Goal: Feedback & Contribution: Leave review/rating

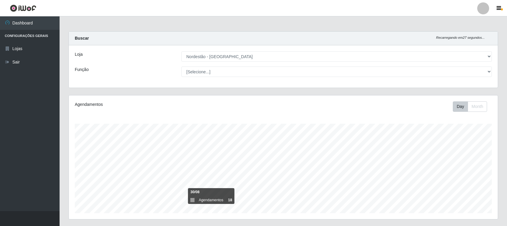
select select "420"
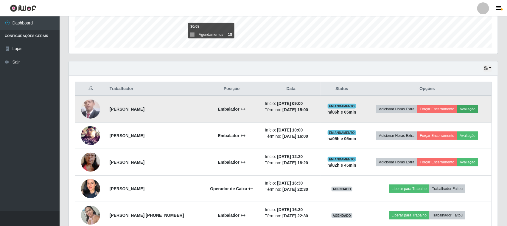
scroll to position [124, 429]
click at [471, 110] on button "Avaliação" at bounding box center [467, 109] width 21 height 8
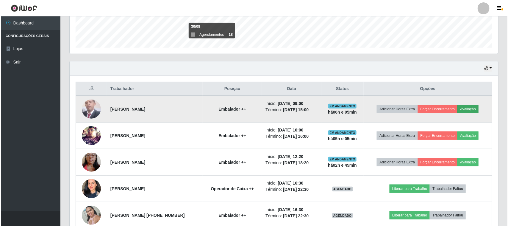
scroll to position [124, 424]
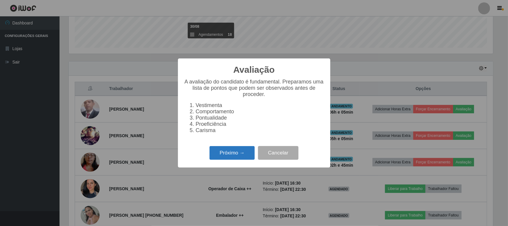
click at [236, 155] on button "Próximo →" at bounding box center [232, 153] width 45 height 14
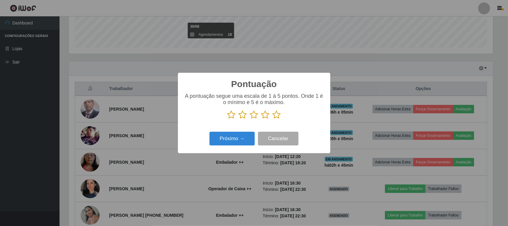
drag, startPoint x: 276, startPoint y: 115, endPoint x: 272, endPoint y: 120, distance: 6.4
click at [276, 115] on icon at bounding box center [277, 114] width 8 height 9
click at [273, 119] on input "radio" at bounding box center [273, 119] width 0 height 0
click at [240, 140] on button "Próximo →" at bounding box center [232, 139] width 45 height 14
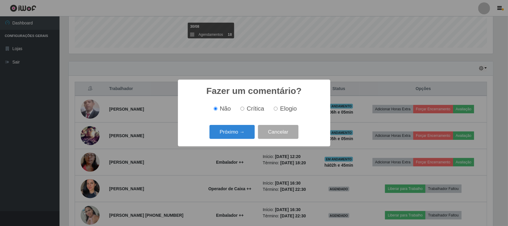
click at [279, 109] on label "Elogio" at bounding box center [283, 108] width 25 height 7
click at [278, 109] on input "Elogio" at bounding box center [276, 109] width 4 height 4
radio input "true"
click at [219, 137] on button "Próximo →" at bounding box center [232, 132] width 45 height 14
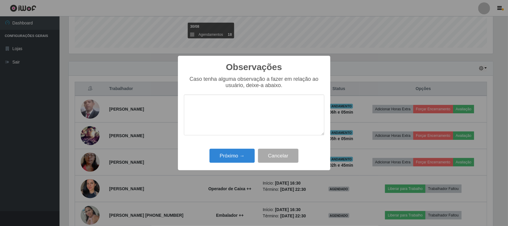
click at [242, 114] on textarea at bounding box center [254, 114] width 140 height 41
type textarea "pontual"
drag, startPoint x: 233, startPoint y: 167, endPoint x: 231, endPoint y: 159, distance: 8.0
click at [233, 166] on div "Observações × Caso tenha alguma observação a fazer em relação ao usuário, deixe…" at bounding box center [254, 113] width 152 height 115
click at [232, 157] on button "Próximo →" at bounding box center [232, 156] width 45 height 14
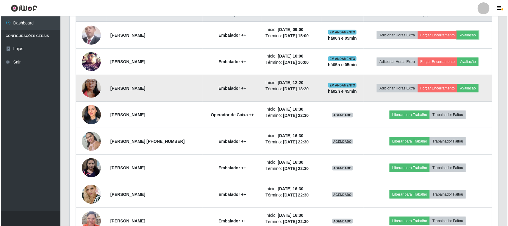
scroll to position [240, 0]
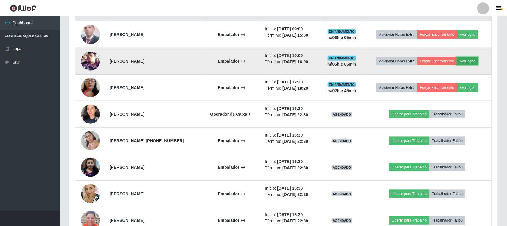
click at [472, 62] on button "Avaliação" at bounding box center [467, 61] width 21 height 8
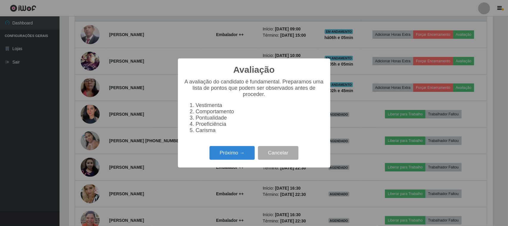
scroll to position [124, 424]
click at [229, 150] on button "Próximo →" at bounding box center [232, 153] width 45 height 14
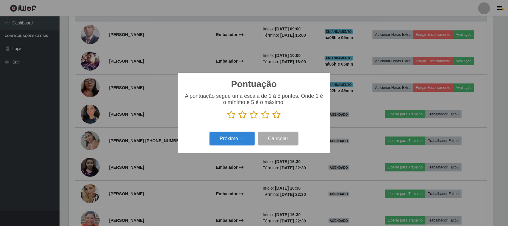
click at [277, 118] on icon at bounding box center [277, 114] width 8 height 9
click at [273, 119] on input "radio" at bounding box center [273, 119] width 0 height 0
click at [231, 139] on button "Próximo →" at bounding box center [232, 139] width 45 height 14
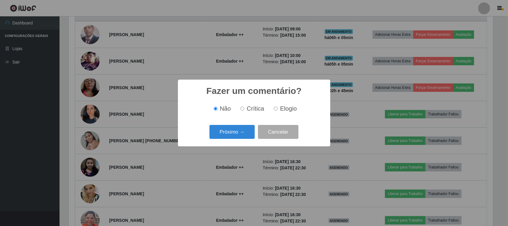
click at [274, 109] on input "Elogio" at bounding box center [276, 109] width 4 height 4
radio input "true"
click at [246, 126] on button "Próximo →" at bounding box center [232, 132] width 45 height 14
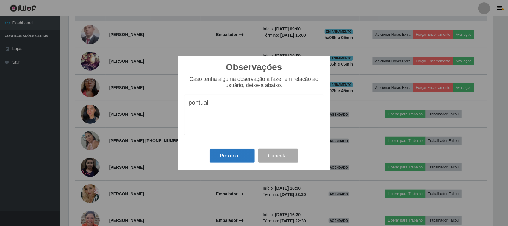
type textarea "pontual"
click at [244, 152] on button "Próximo →" at bounding box center [232, 156] width 45 height 14
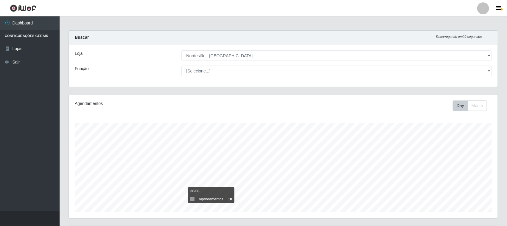
scroll to position [0, 0]
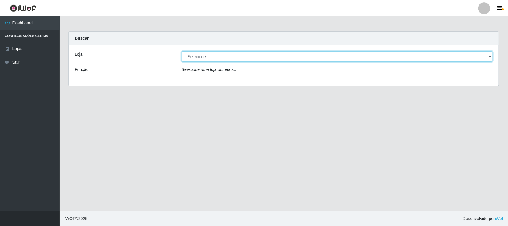
click at [309, 54] on select "[Selecione...] Nordestão - Santa Catarina" at bounding box center [337, 56] width 311 height 10
select select "420"
click at [182, 51] on select "[Selecione...] Nordestão - Santa Catarina" at bounding box center [337, 56] width 311 height 10
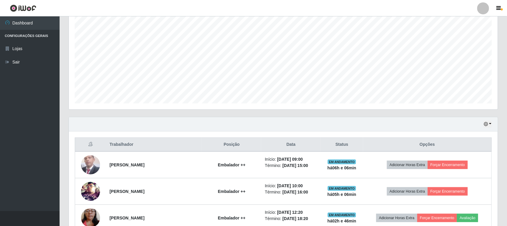
scroll to position [149, 0]
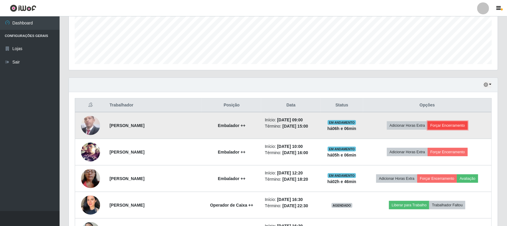
click at [452, 127] on button "Forçar Encerramento" at bounding box center [447, 125] width 40 height 8
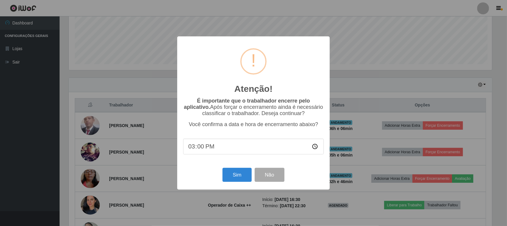
scroll to position [124, 424]
click at [240, 176] on button "Sim" at bounding box center [237, 175] width 29 height 14
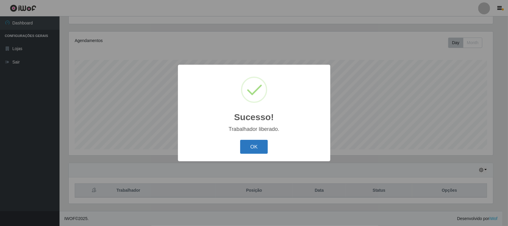
click at [256, 145] on button "OK" at bounding box center [254, 147] width 28 height 14
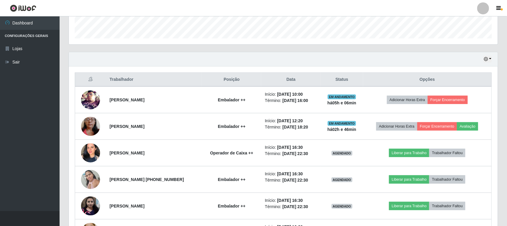
scroll to position [176, 0]
